Goal: Task Accomplishment & Management: Complete application form

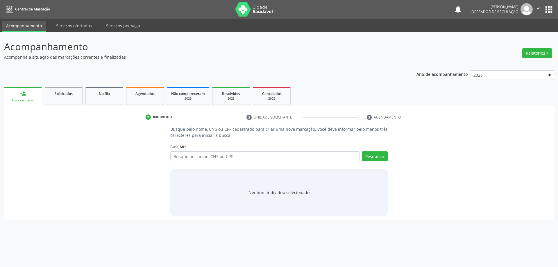
click at [186, 158] on input "text" at bounding box center [265, 156] width 190 height 10
type input "702305158436418"
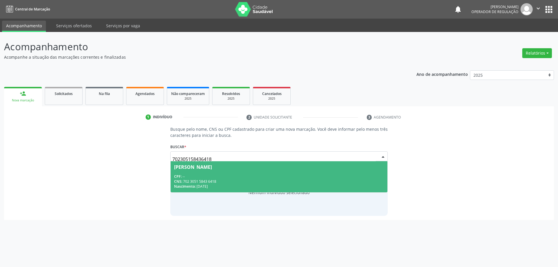
click at [231, 180] on div "CNS: 702 3051 5843 6418" at bounding box center [279, 181] width 210 height 5
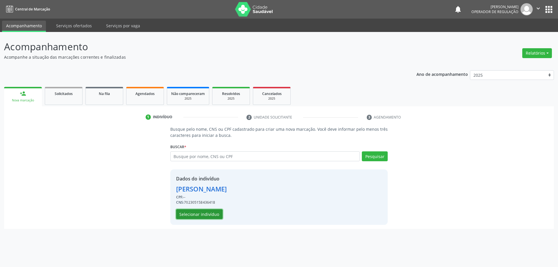
click at [214, 218] on button "Selecionar indivíduo" at bounding box center [199, 214] width 47 height 10
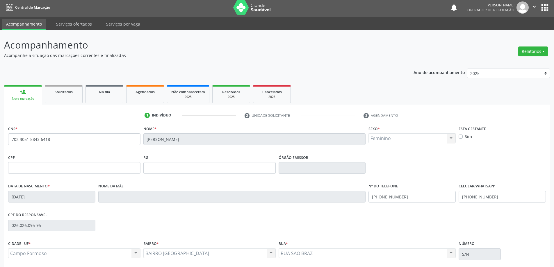
scroll to position [48, 0]
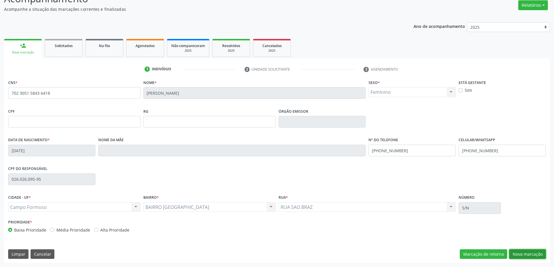
click at [524, 252] on button "Nova marcação" at bounding box center [527, 254] width 37 height 10
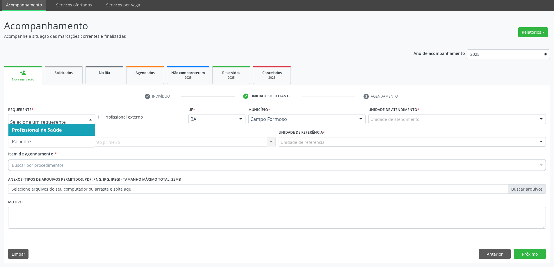
click at [84, 117] on div at bounding box center [51, 119] width 87 height 10
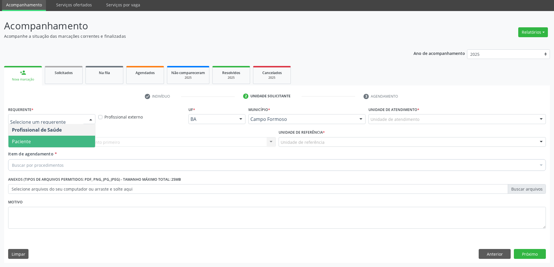
click at [23, 142] on span "Paciente" at bounding box center [21, 141] width 19 height 6
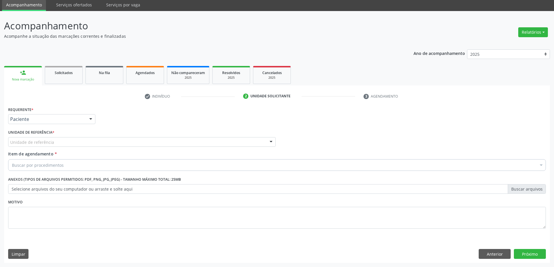
click at [99, 142] on div "Unidade de referência" at bounding box center [142, 142] width 268 height 10
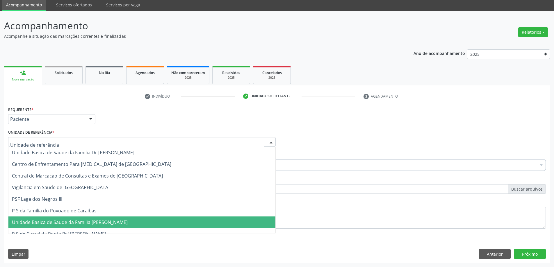
click at [121, 227] on span "Unidade Basica de Saude da Familia [PERSON_NAME]" at bounding box center [141, 223] width 267 height 12
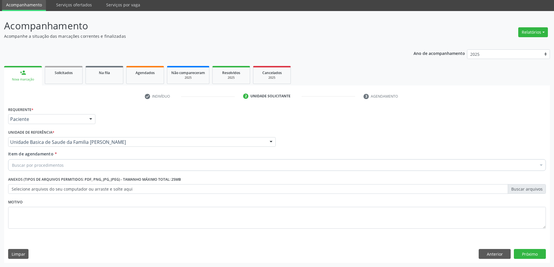
click at [72, 167] on div "Buscar por procedimentos" at bounding box center [277, 165] width 538 height 12
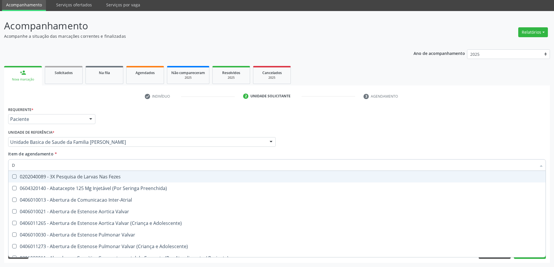
type input "DO"
